Goal: Information Seeking & Learning: Learn about a topic

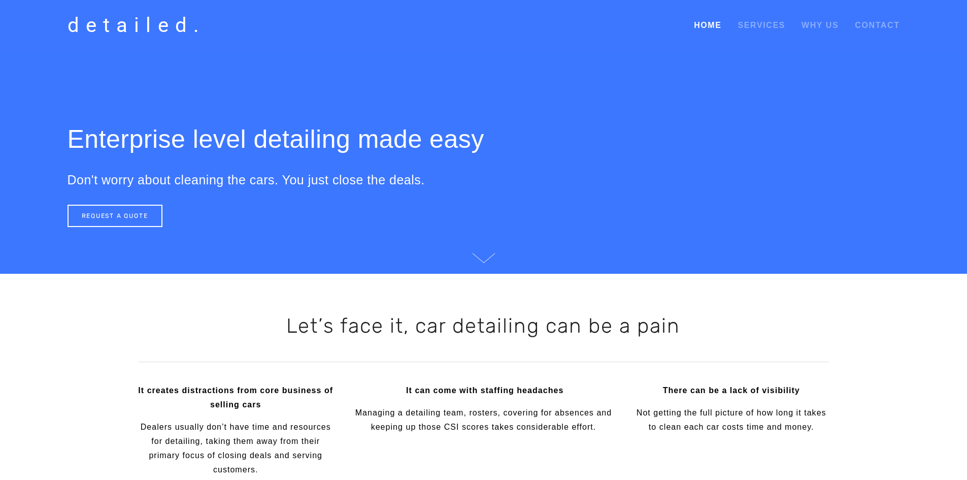
click at [714, 23] on link "Home" at bounding box center [707, 25] width 27 height 18
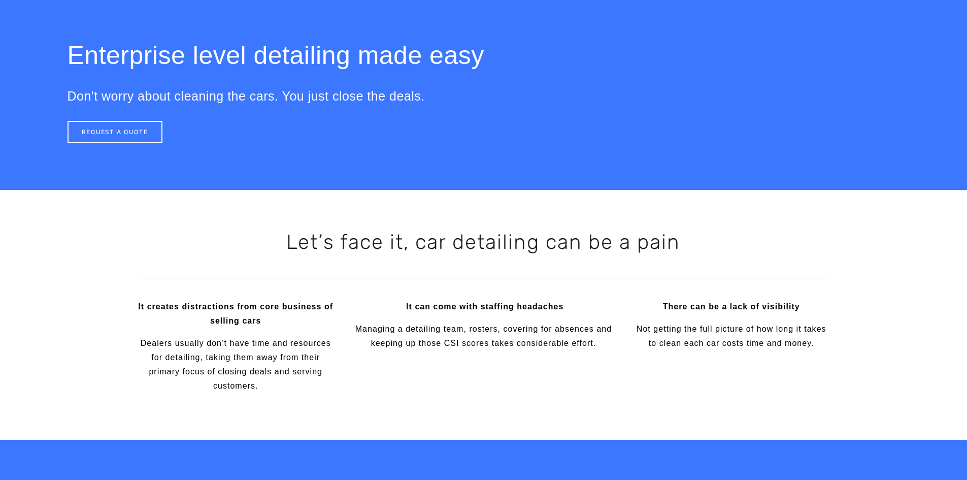
scroll to position [102, 0]
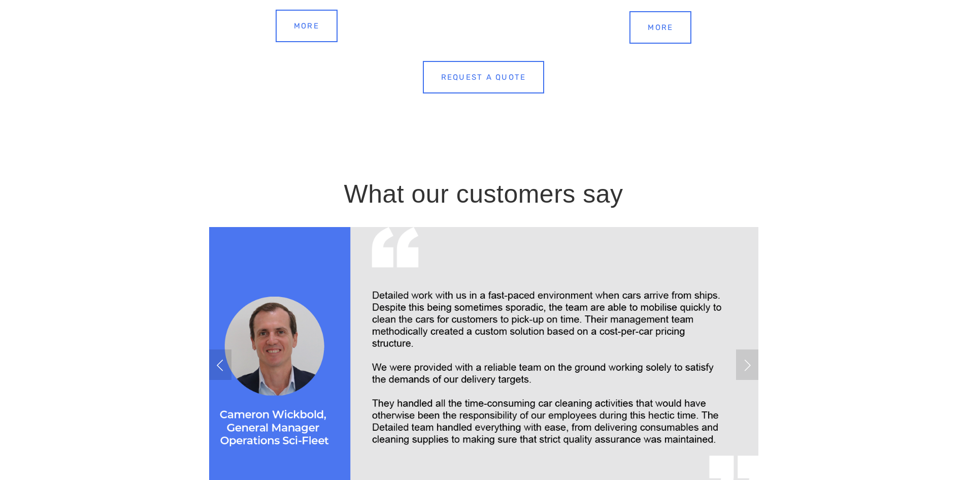
scroll to position [1625, 0]
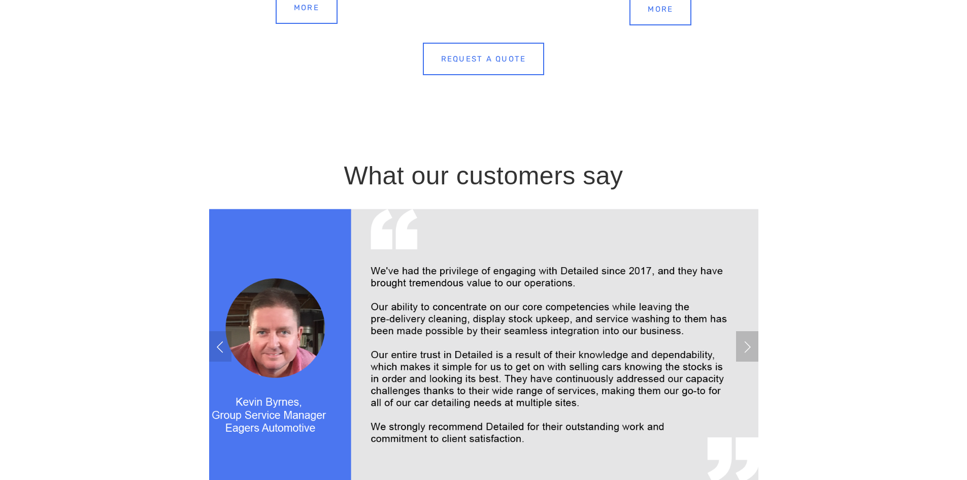
click at [737, 348] on link "Next Slide" at bounding box center [747, 346] width 22 height 30
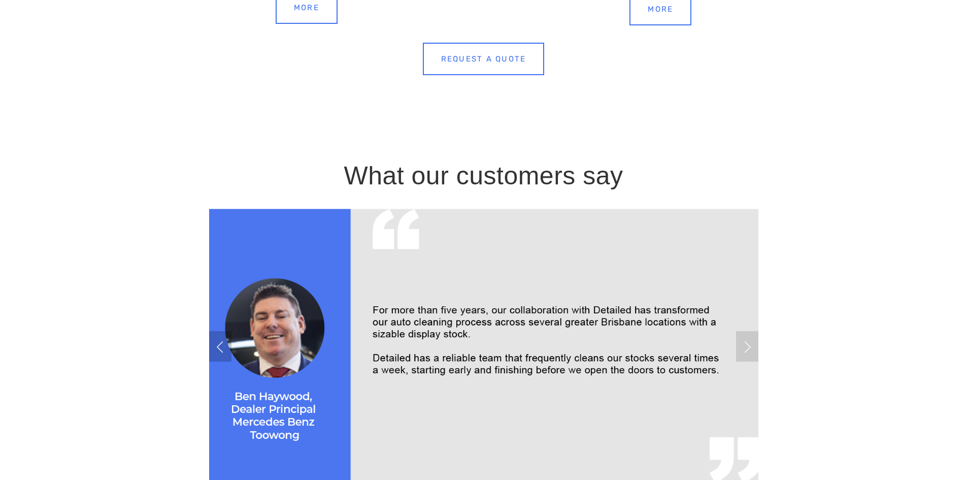
click at [219, 349] on link "Previous Slide" at bounding box center [220, 346] width 22 height 30
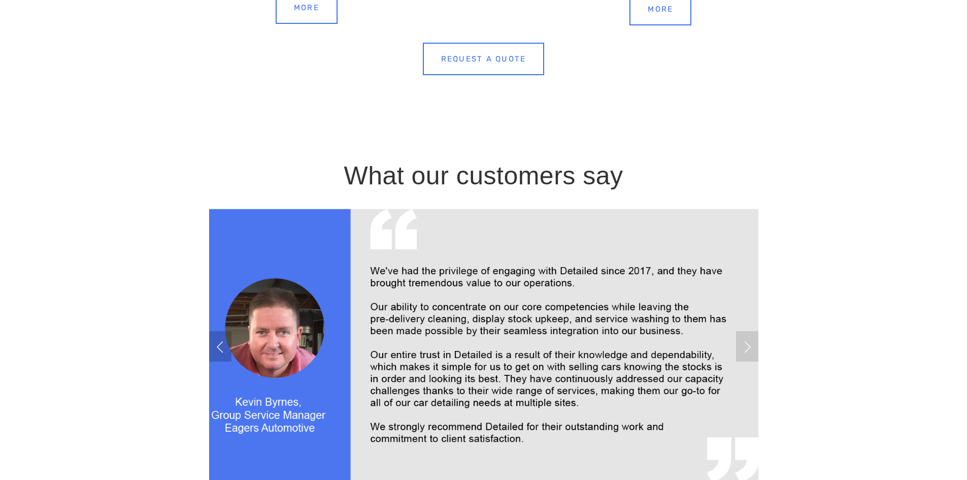
click at [219, 349] on link "Previous Slide" at bounding box center [220, 346] width 22 height 30
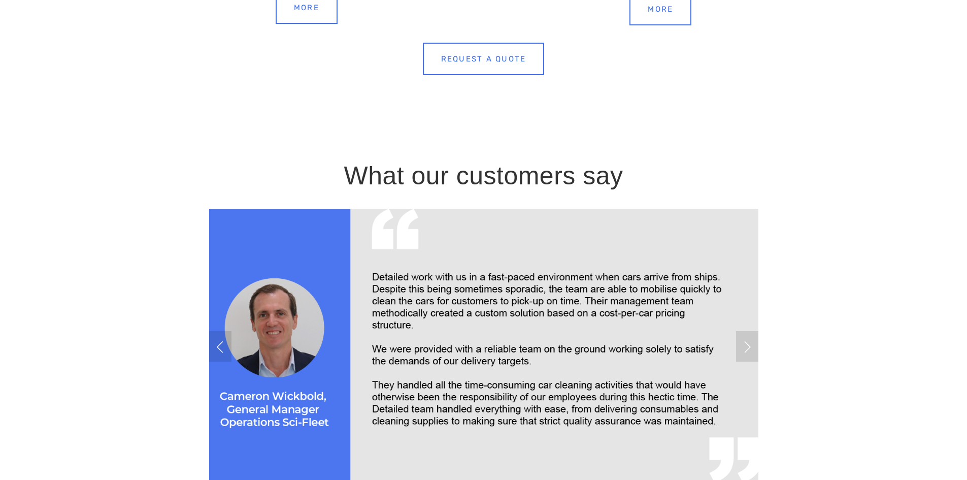
click at [526, 391] on img at bounding box center [483, 346] width 590 height 275
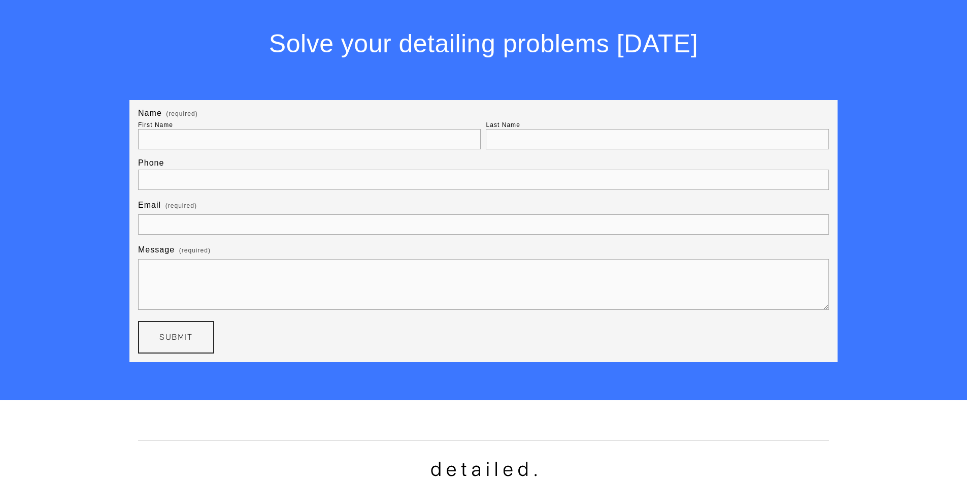
scroll to position [2295, 0]
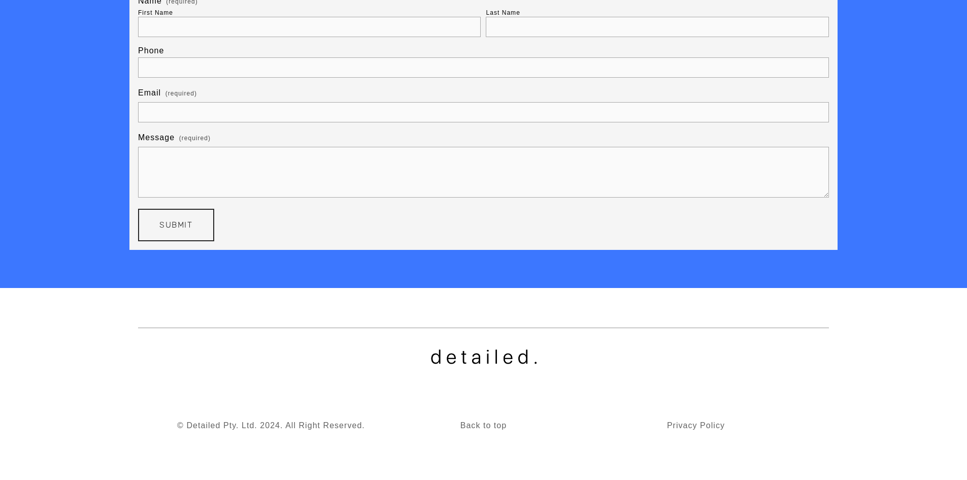
click at [484, 420] on p "Back to top" at bounding box center [484, 425] width 124 height 14
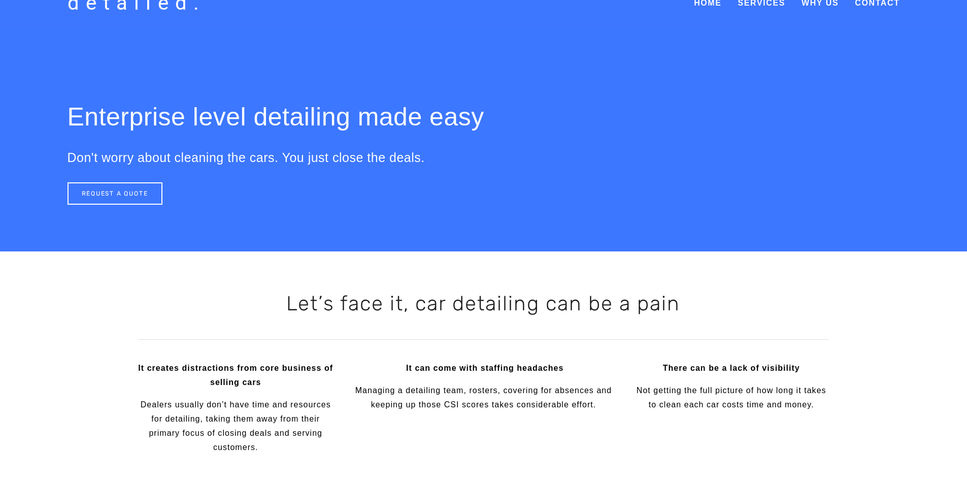
scroll to position [0, 0]
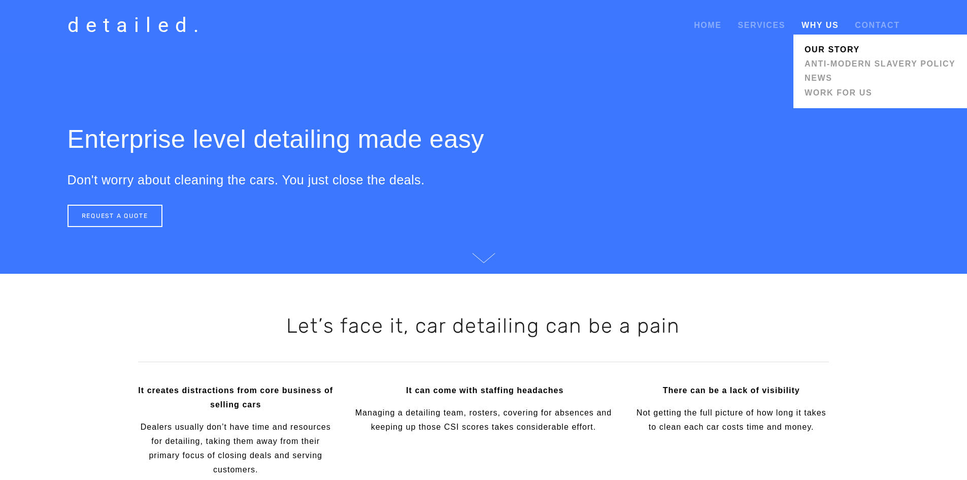
click at [836, 48] on link "Our Story" at bounding box center [880, 50] width 157 height 14
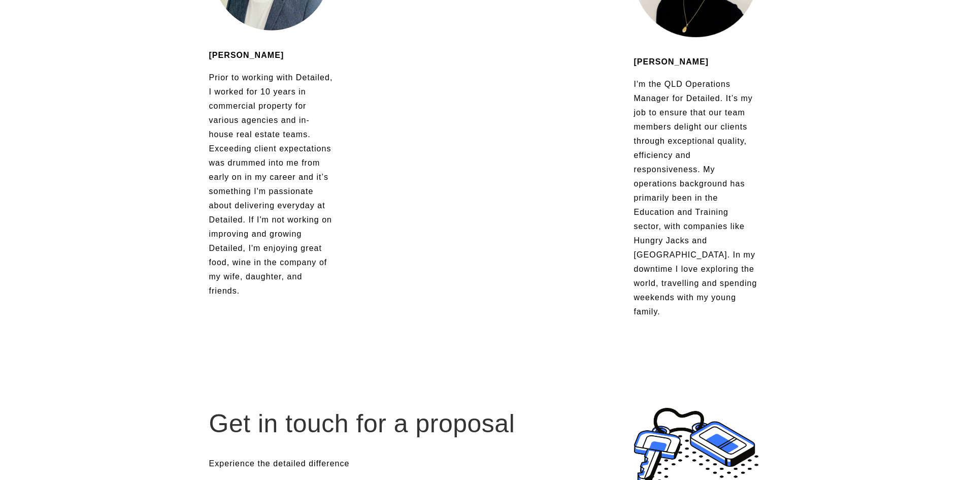
scroll to position [1981, 0]
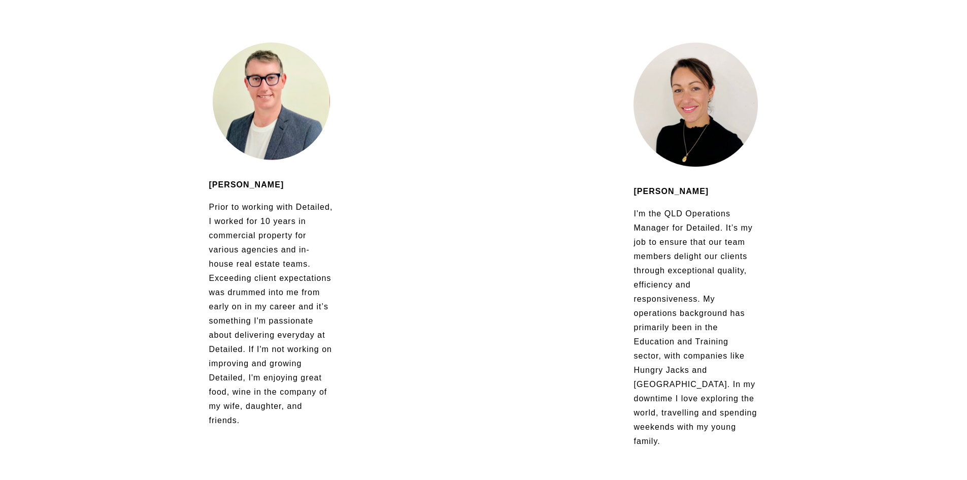
click at [460, 266] on div "Brendan Nugent Prior to working with Detailed, I worked for 10 years in commerc…" at bounding box center [484, 246] width 850 height 424
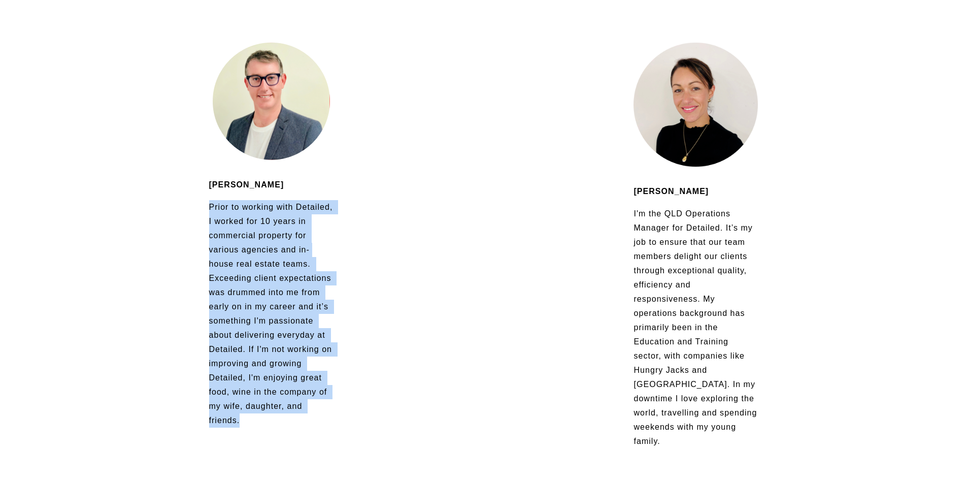
click at [460, 266] on div "Brendan Nugent Prior to working with Detailed, I worked for 10 years in commerc…" at bounding box center [484, 246] width 850 height 424
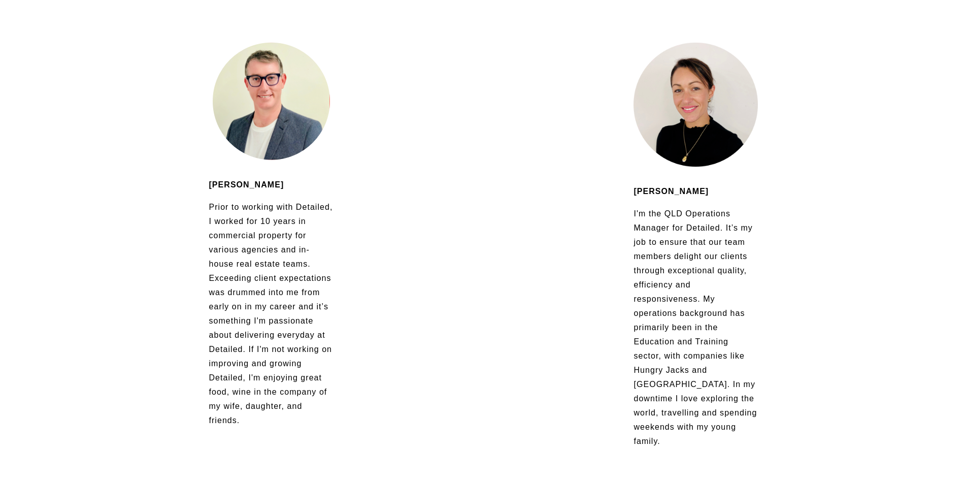
click at [497, 294] on div "Brendan Nugent Prior to working with Detailed, I worked for 10 years in commerc…" at bounding box center [484, 246] width 850 height 424
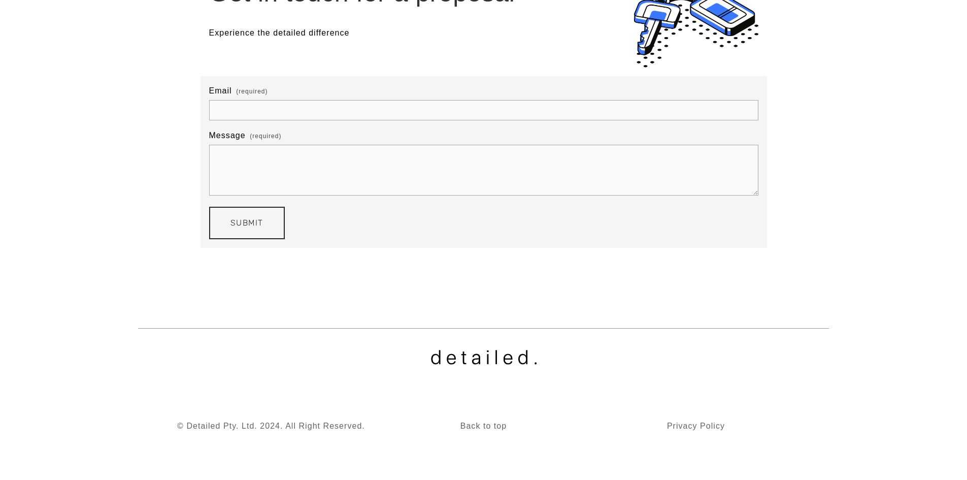
scroll to position [2541, 0]
